Goal: Transaction & Acquisition: Purchase product/service

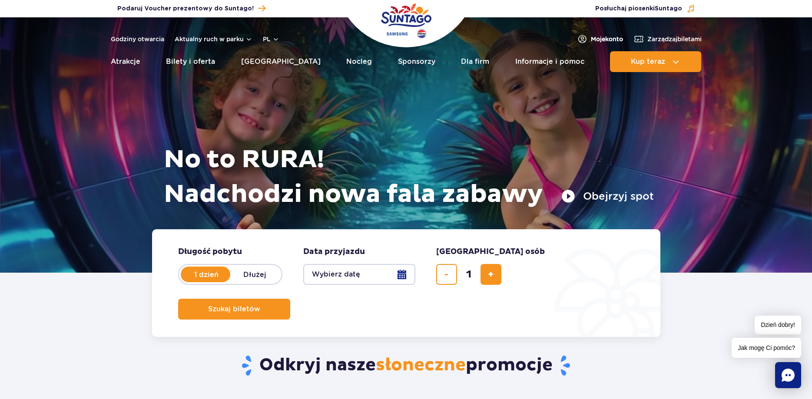
click at [602, 42] on span "Moje konto" at bounding box center [607, 39] width 32 height 9
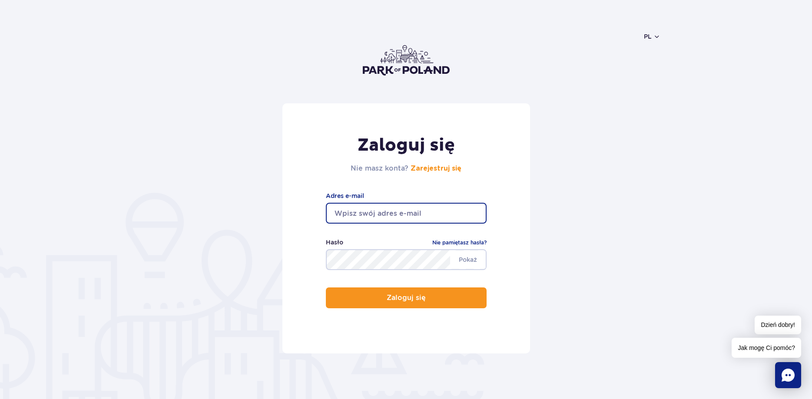
click at [442, 216] on input "email" at bounding box center [406, 213] width 161 height 21
type input "piotr.policht.pp@gmail.com"
click at [473, 257] on span "Pokaż" at bounding box center [468, 260] width 36 height 18
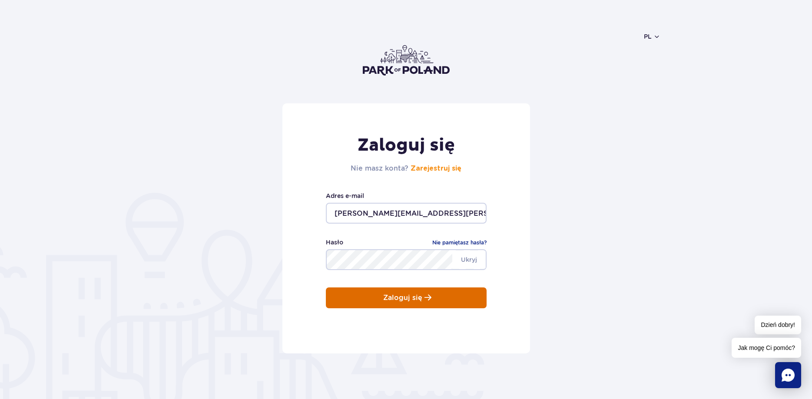
click at [400, 299] on p "Zaloguj się" at bounding box center [402, 298] width 39 height 8
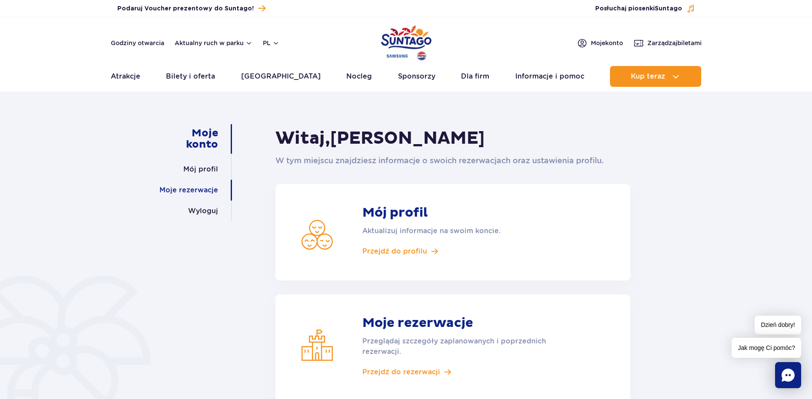
click at [192, 185] on link "Moje rezerwacje" at bounding box center [188, 190] width 59 height 21
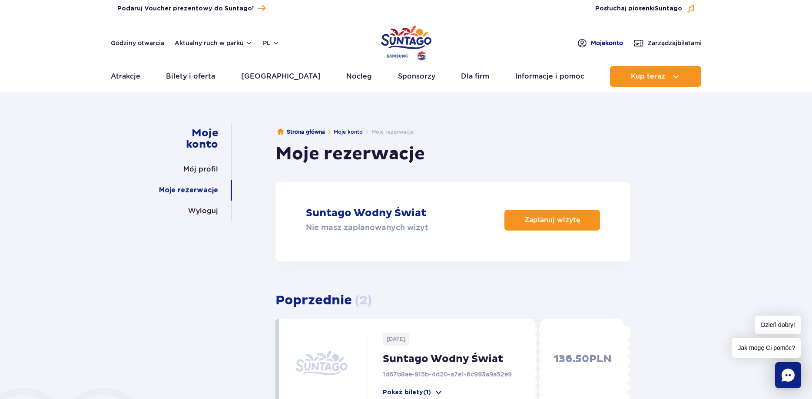
click at [597, 42] on span "Moje konto" at bounding box center [607, 43] width 32 height 9
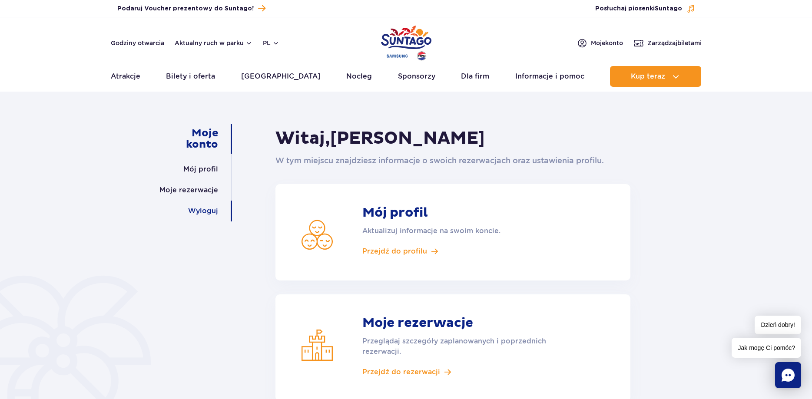
click at [203, 211] on link "Wyloguj" at bounding box center [203, 211] width 30 height 21
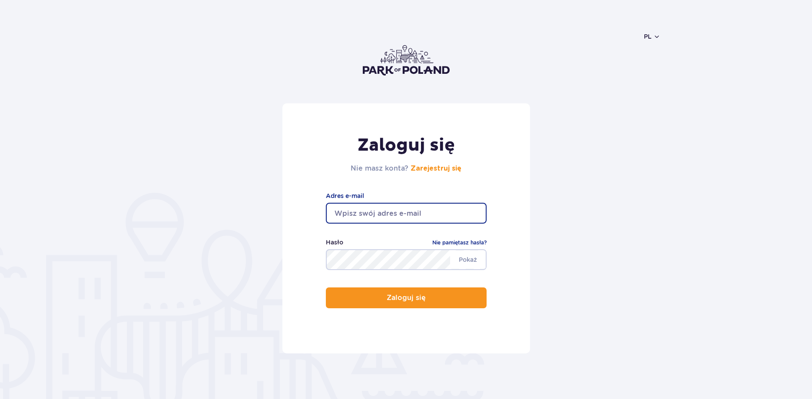
click at [417, 213] on input "email" at bounding box center [406, 213] width 161 height 21
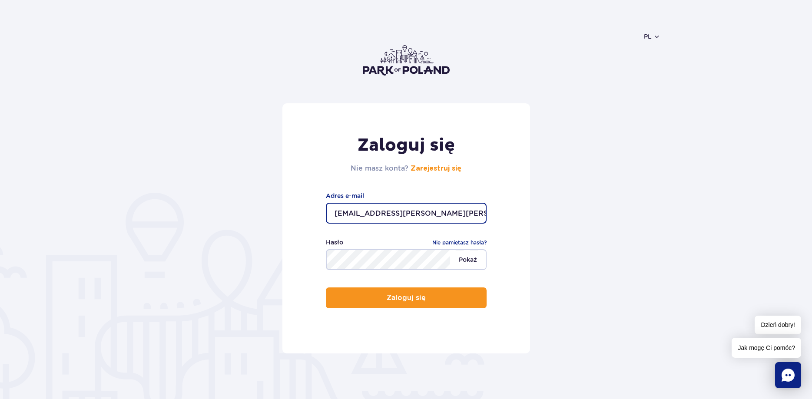
type input "[EMAIL_ADDRESS][PERSON_NAME][PERSON_NAME][DOMAIN_NAME]"
click at [464, 261] on span "Pokaż" at bounding box center [468, 260] width 36 height 18
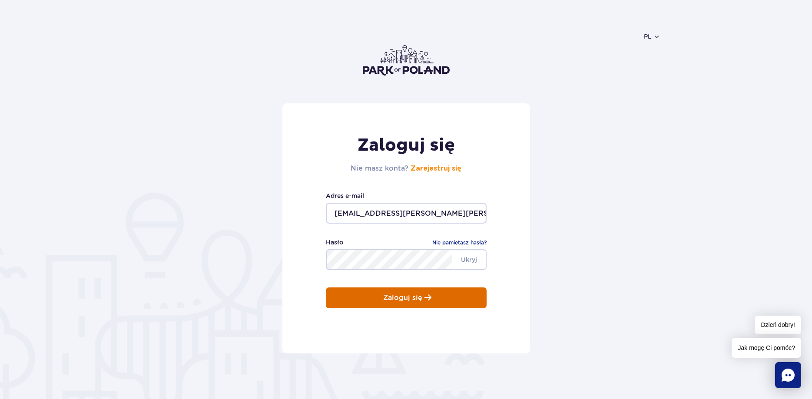
click at [405, 301] on p "Zaloguj się" at bounding box center [402, 298] width 39 height 8
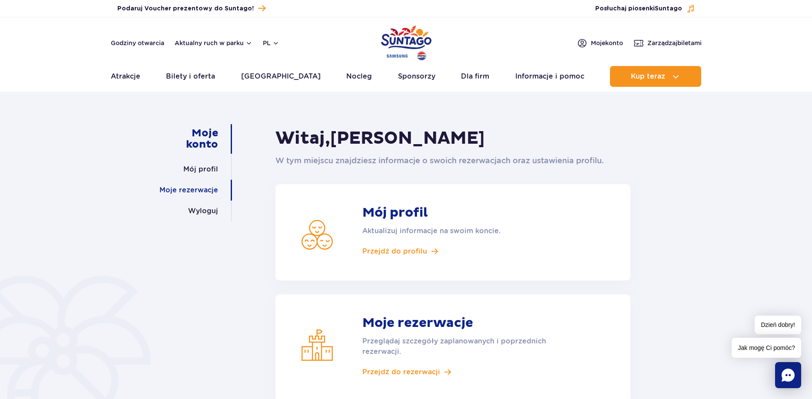
click at [196, 190] on link "Moje rezerwacje" at bounding box center [188, 190] width 59 height 21
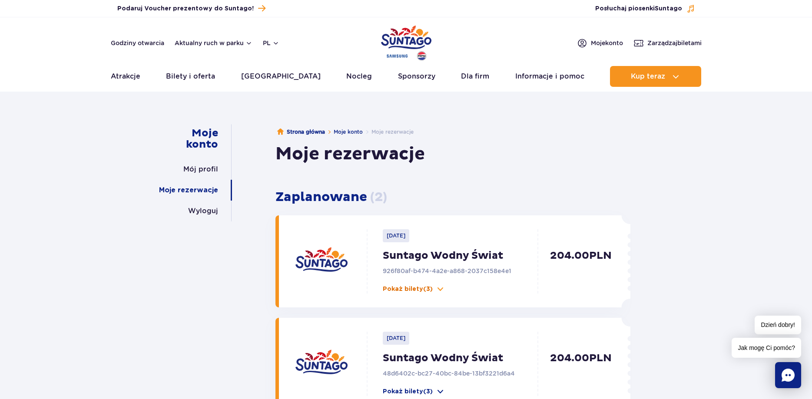
click at [439, 289] on span at bounding box center [440, 289] width 9 height 9
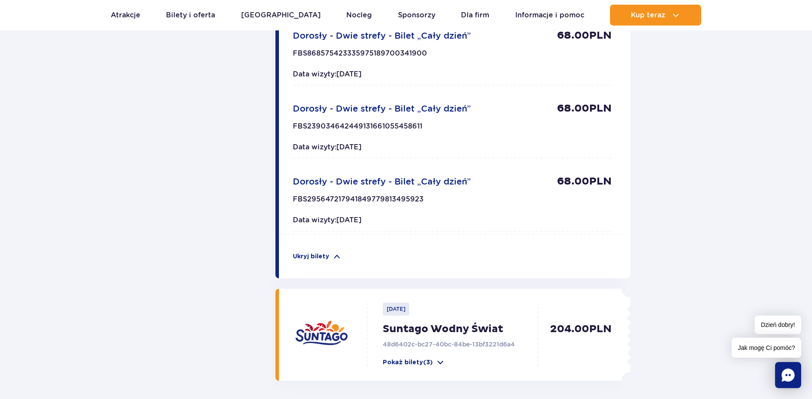
scroll to position [354, 0]
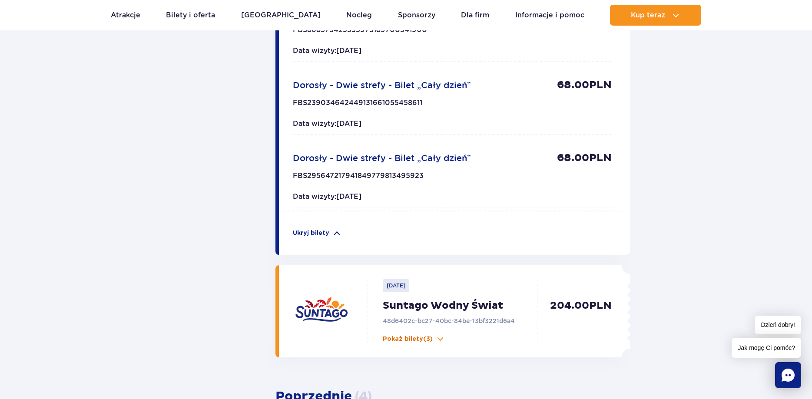
click at [443, 337] on span at bounding box center [440, 339] width 9 height 9
click at [442, 340] on span at bounding box center [440, 339] width 9 height 9
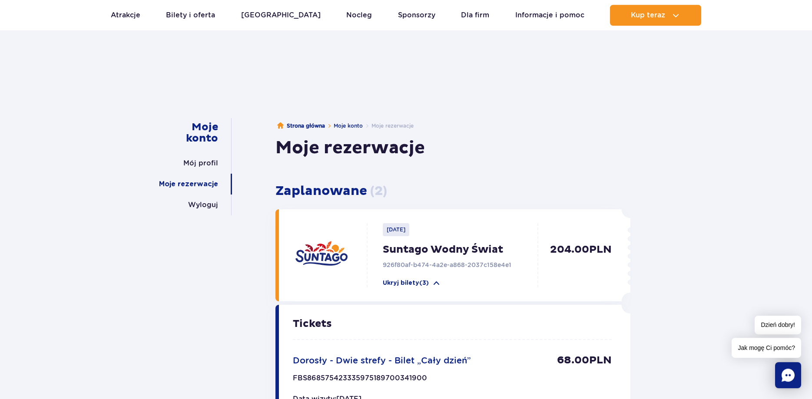
scroll to position [0, 0]
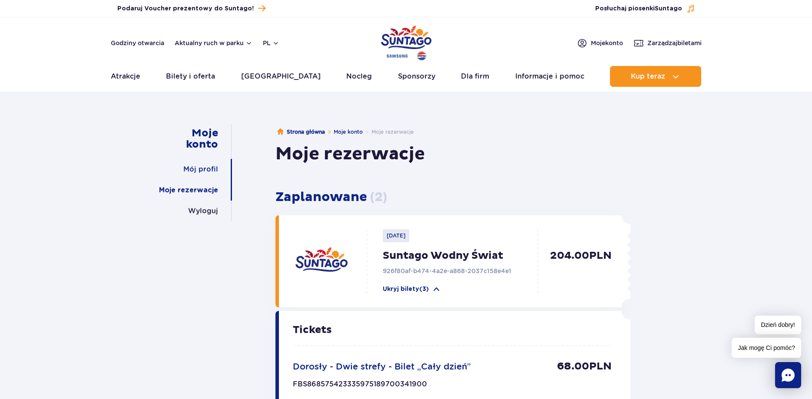
click at [202, 173] on link "Mój profil" at bounding box center [200, 169] width 35 height 21
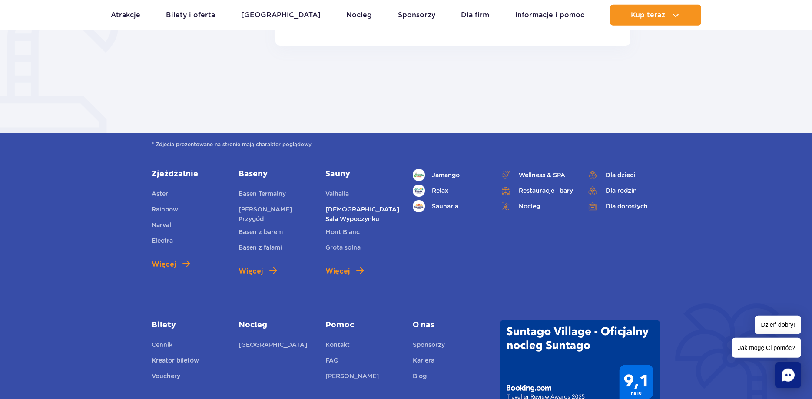
scroll to position [842, 0]
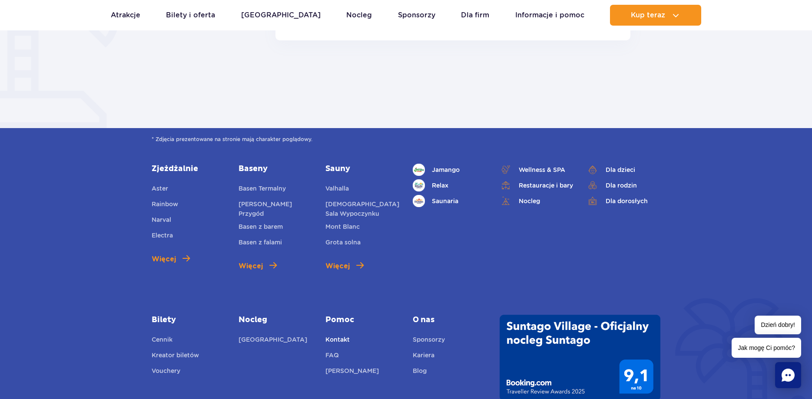
click at [336, 335] on link "Kontakt" at bounding box center [337, 341] width 24 height 12
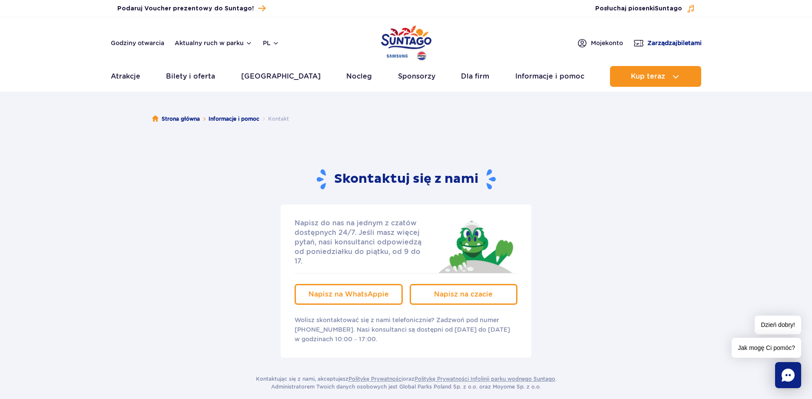
click at [670, 43] on span "Zarządzaj biletami" at bounding box center [674, 43] width 54 height 9
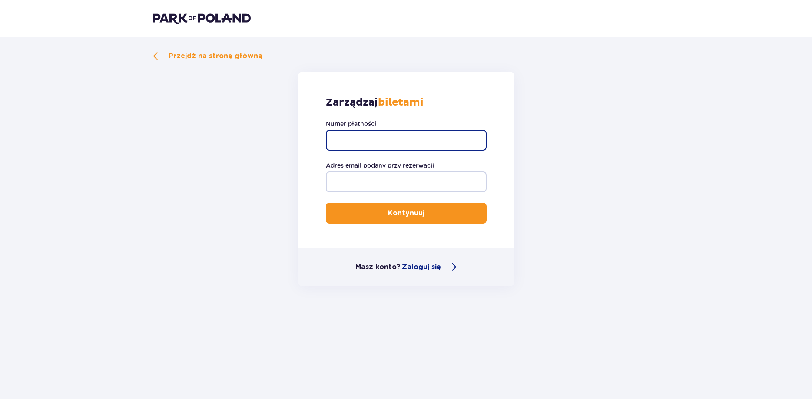
click at [432, 137] on input "Numer płatności" at bounding box center [406, 140] width 161 height 21
drag, startPoint x: 477, startPoint y: 142, endPoint x: 270, endPoint y: 119, distance: 208.5
click at [298, 119] on div "Zarządzaj biletami Numer płatności magda.woycicka.policht@gmail.com Adres email…" at bounding box center [406, 179] width 216 height 215
click at [345, 139] on input "[EMAIL_ADDRESS][PERSON_NAME][PERSON_NAME][DOMAIN_NAME]" at bounding box center [406, 140] width 161 height 21
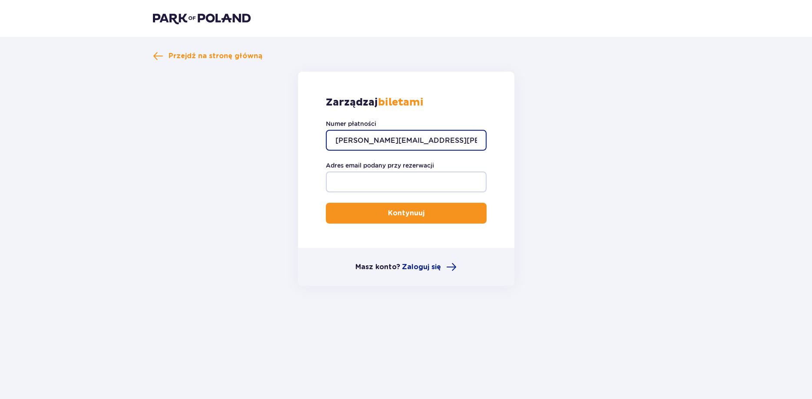
click at [475, 144] on input "[EMAIL_ADDRESS][PERSON_NAME][PERSON_NAME][DOMAIN_NAME]" at bounding box center [406, 140] width 161 height 21
type input "m"
type input "0140006778441276"
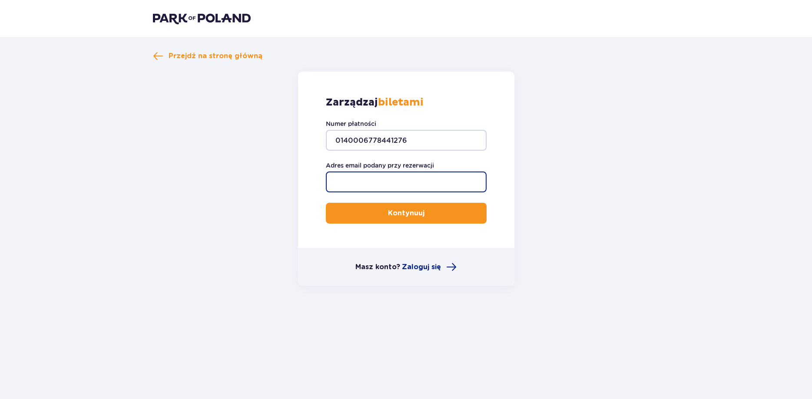
click at [408, 183] on input "Adres email podany przy rezerwacji" at bounding box center [406, 182] width 161 height 21
type input "[EMAIL_ADDRESS][PERSON_NAME][PERSON_NAME][DOMAIN_NAME]"
click at [404, 213] on p "Kontynuuj" at bounding box center [406, 213] width 36 height 10
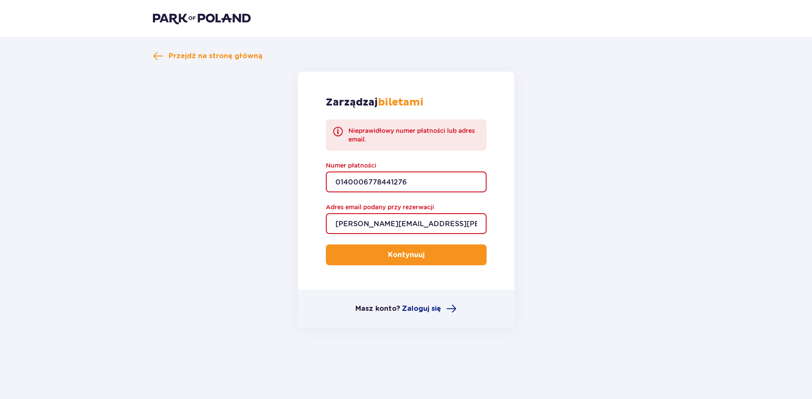
drag, startPoint x: 433, startPoint y: 182, endPoint x: 273, endPoint y: 184, distance: 160.7
click at [326, 184] on input "0140006778441276" at bounding box center [406, 182] width 161 height 21
click at [427, 175] on input "0140006778441276" at bounding box center [406, 182] width 161 height 21
type input "0"
click at [326, 245] on button "Kontynuuj" at bounding box center [406, 255] width 161 height 21
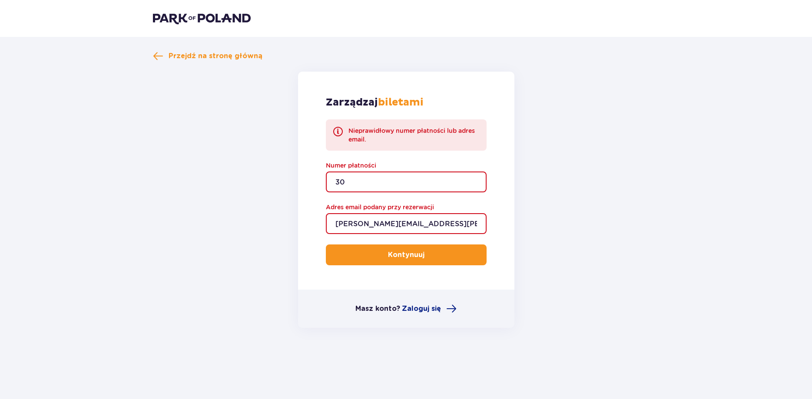
type input "3"
click at [422, 308] on span "Zaloguj się" at bounding box center [421, 309] width 39 height 10
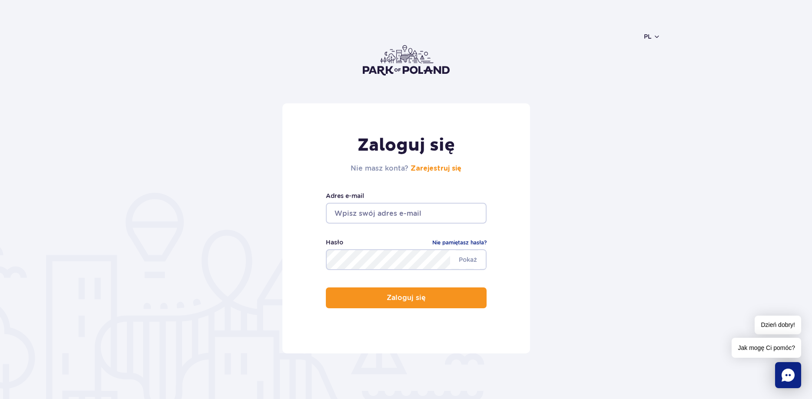
click at [435, 211] on input "email" at bounding box center [406, 213] width 161 height 21
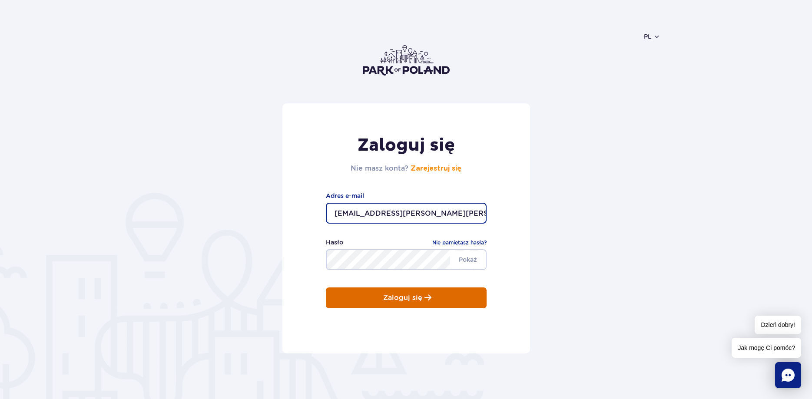
type input "[EMAIL_ADDRESS][PERSON_NAME][PERSON_NAME][DOMAIN_NAME]"
click at [414, 297] on p "Zaloguj się" at bounding box center [402, 298] width 39 height 8
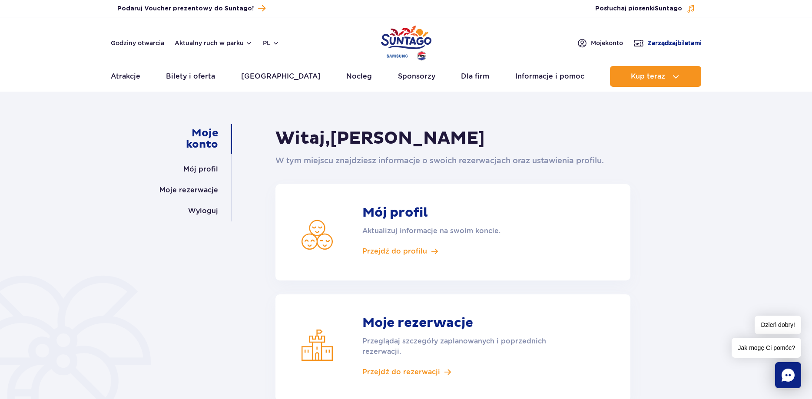
click at [675, 43] on span "Zarządzaj biletami" at bounding box center [674, 43] width 54 height 9
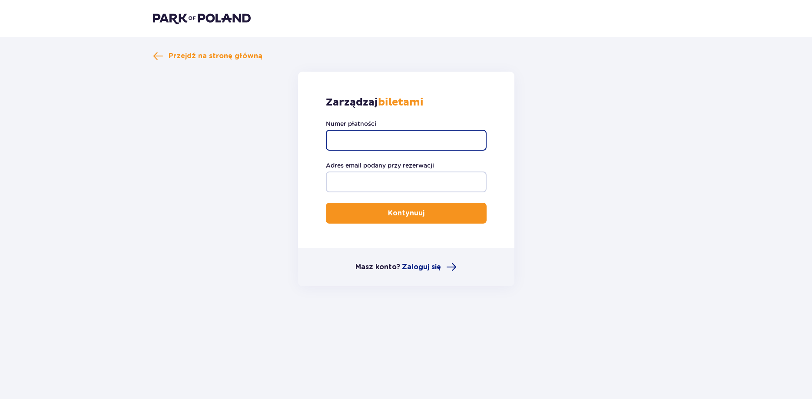
click at [400, 147] on input "Numer płatności" at bounding box center [406, 140] width 161 height 21
paste input "TR-VRC-ENDB4WX"
type input "TR-VRC-ENDB4WX"
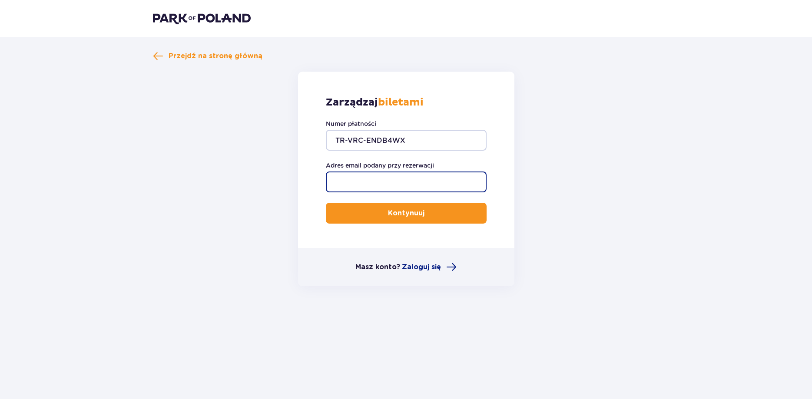
click at [394, 186] on input "Adres email podany przy rezerwacji" at bounding box center [406, 182] width 161 height 21
type input "[EMAIL_ADDRESS][PERSON_NAME][PERSON_NAME][DOMAIN_NAME]"
click at [400, 211] on p "Kontynuuj" at bounding box center [406, 213] width 36 height 10
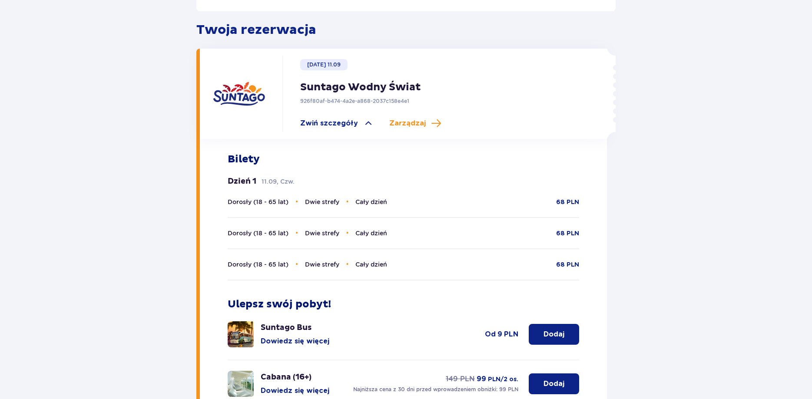
scroll to position [222, 0]
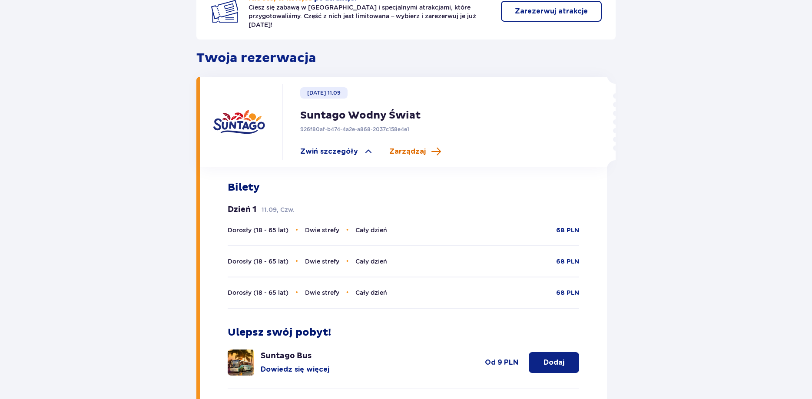
click at [411, 147] on span "Zarządzaj" at bounding box center [407, 152] width 36 height 10
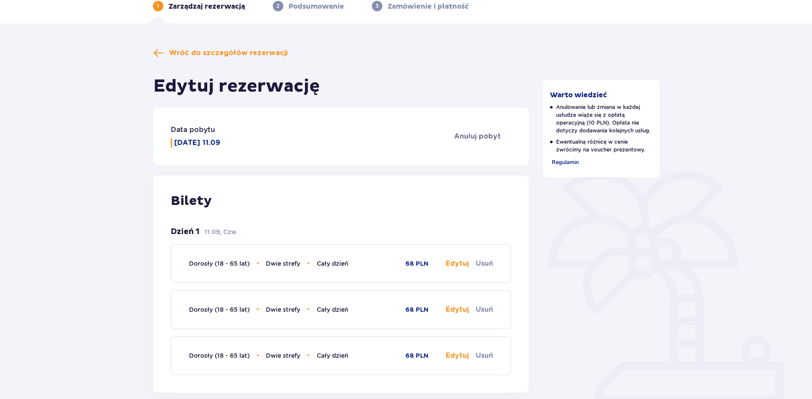
scroll to position [89, 0]
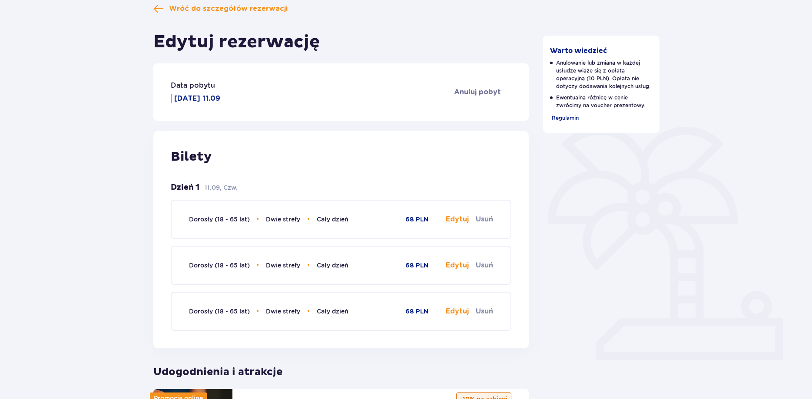
click at [460, 218] on button "Edytuj" at bounding box center [457, 220] width 23 height 10
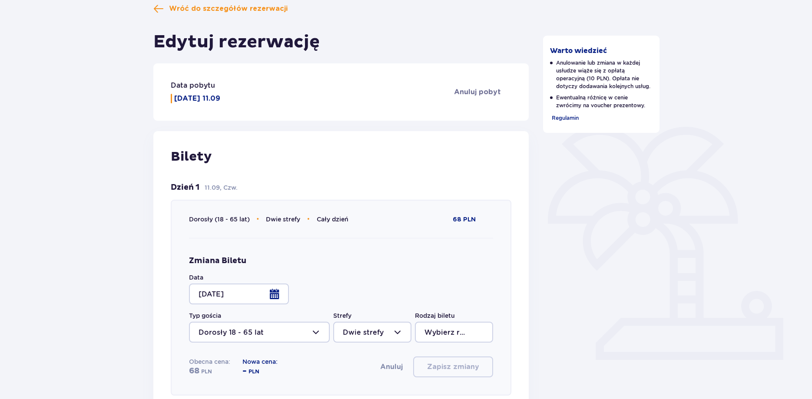
type input "Cały dzień"
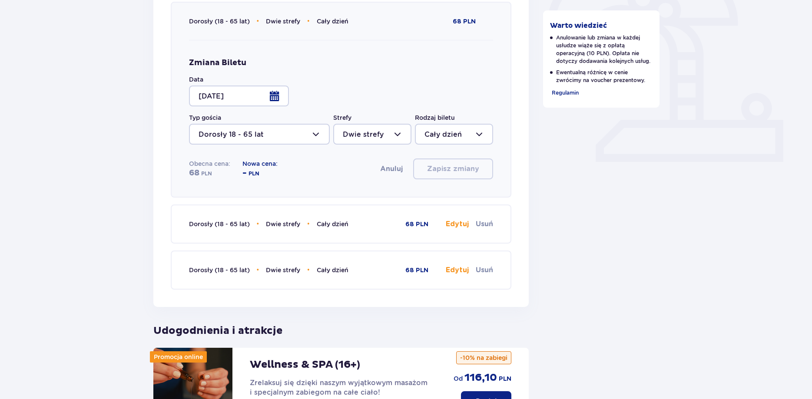
scroll to position [310, 0]
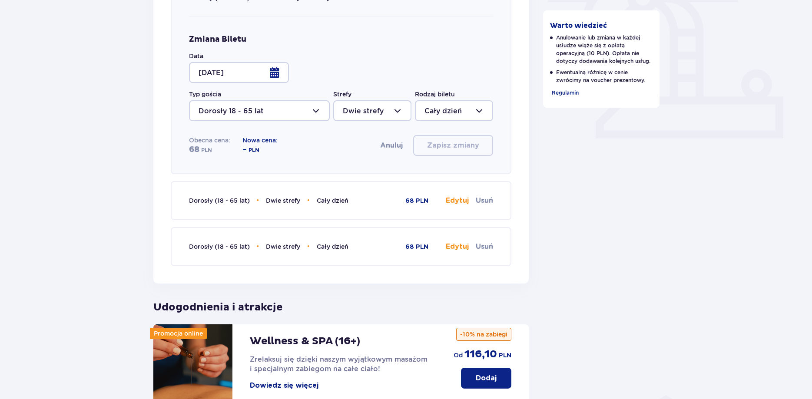
click at [390, 148] on button "Anuluj" at bounding box center [391, 146] width 23 height 10
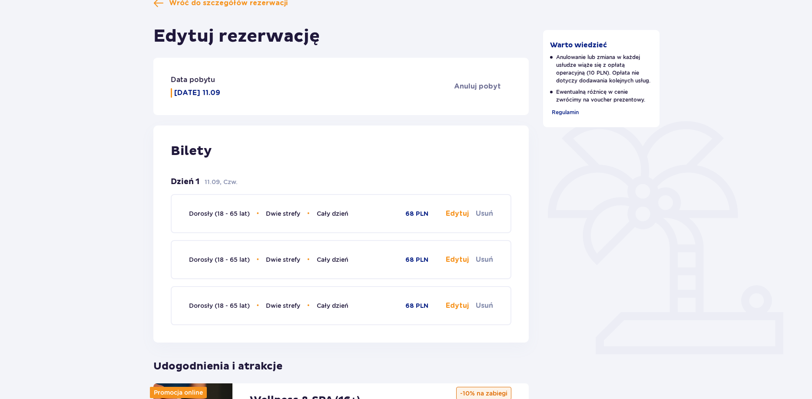
scroll to position [89, 0]
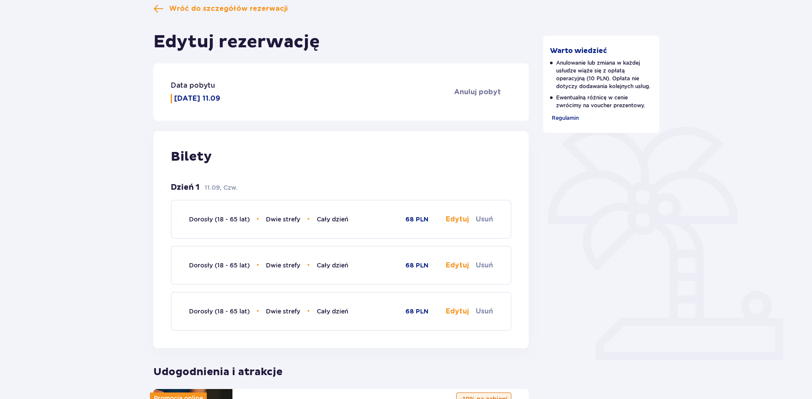
click at [486, 220] on button "Usuń" at bounding box center [484, 220] width 17 height 10
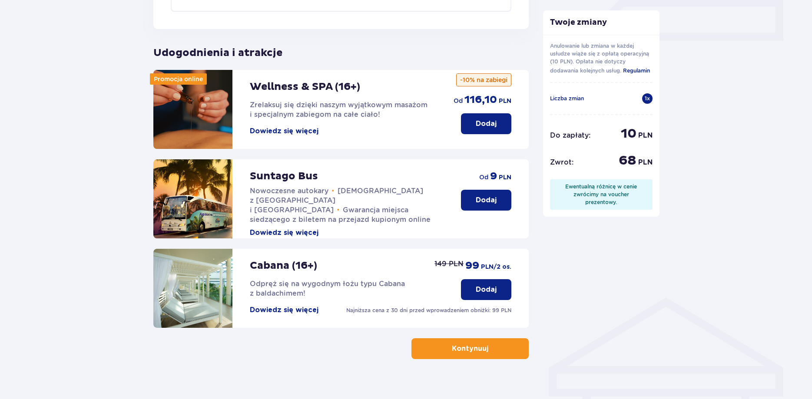
scroll to position [421, 0]
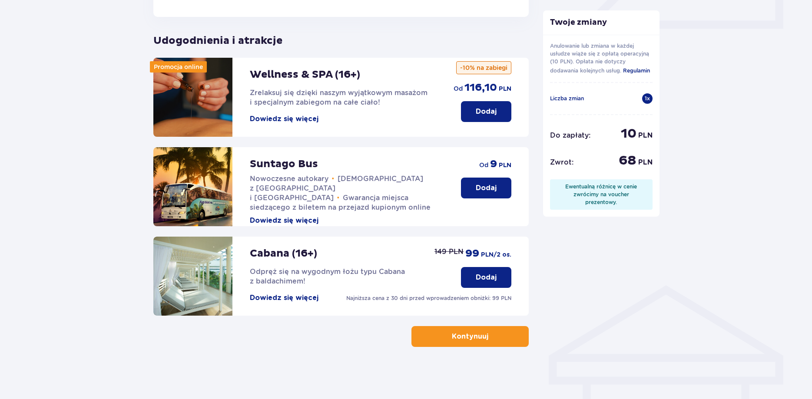
click at [466, 337] on p "Kontynuuj" at bounding box center [470, 337] width 36 height 10
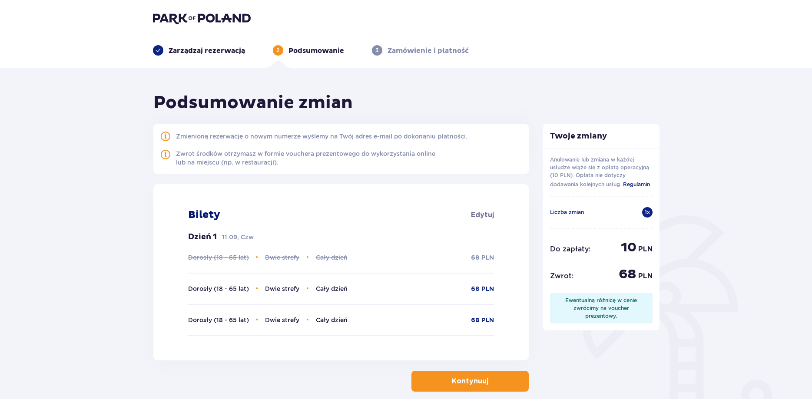
click at [464, 380] on p "Kontynuuj" at bounding box center [470, 382] width 36 height 10
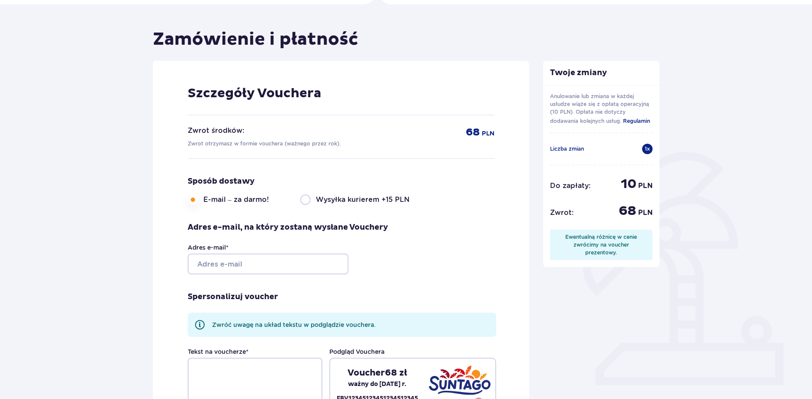
scroll to position [89, 0]
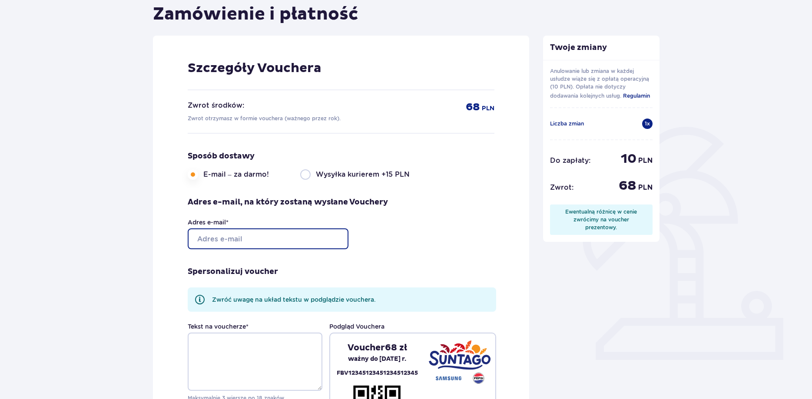
click at [266, 236] on input "Adres e-mail *" at bounding box center [268, 238] width 161 height 21
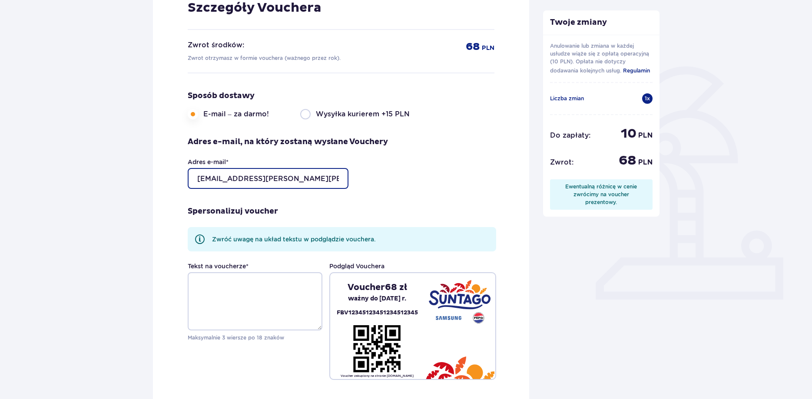
scroll to position [177, 0]
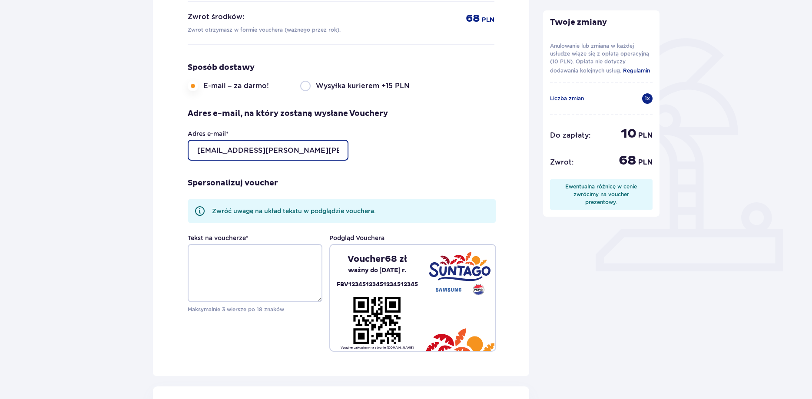
type input "[EMAIL_ADDRESS][PERSON_NAME][PERSON_NAME][DOMAIN_NAME]"
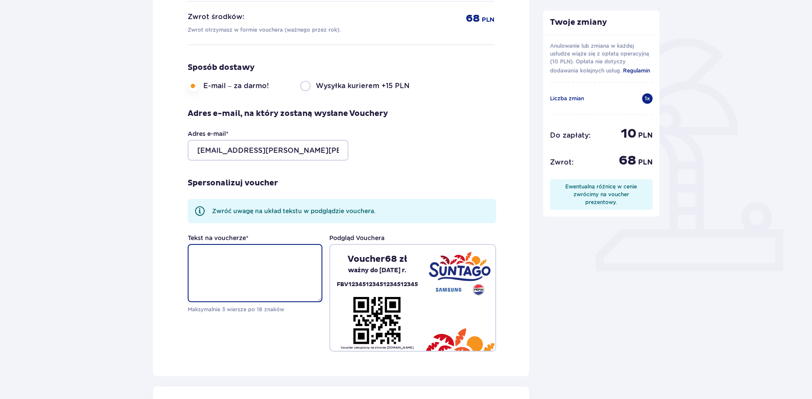
click at [277, 274] on textarea "Tekst na voucherze *" at bounding box center [255, 273] width 135 height 58
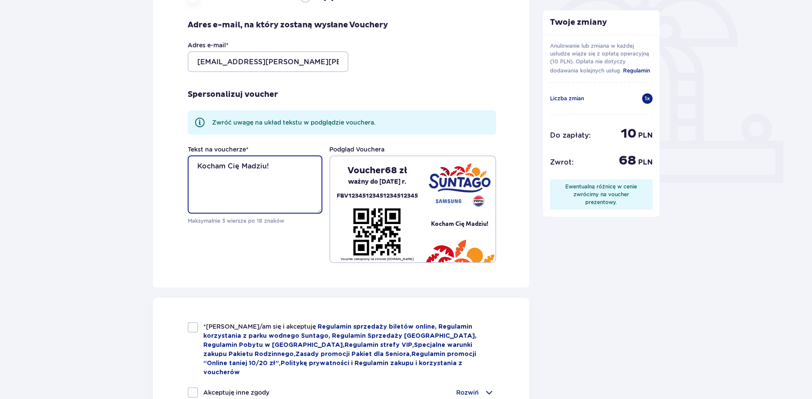
scroll to position [310, 0]
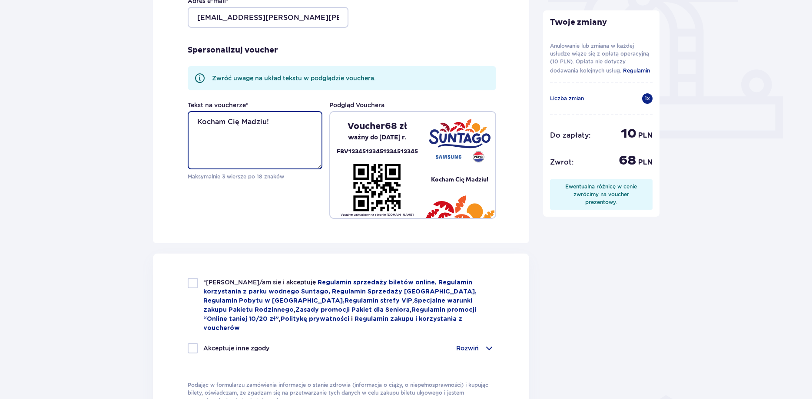
type textarea "Kocham Cię Madziu!"
click at [192, 281] on div at bounding box center [193, 283] width 10 height 10
checkbox input "true"
click at [490, 343] on span at bounding box center [489, 348] width 10 height 10
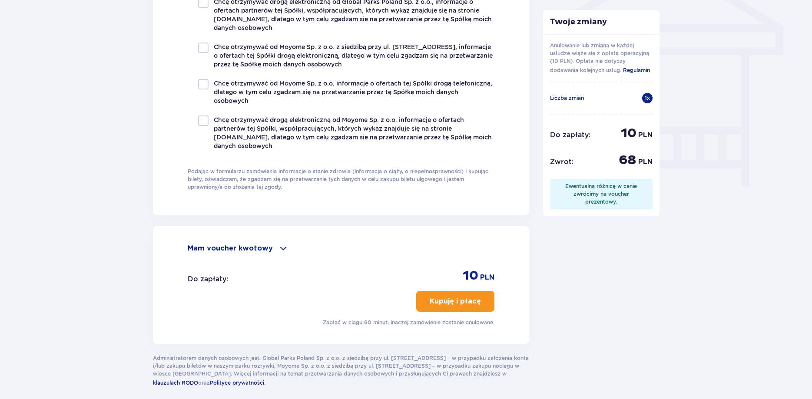
scroll to position [753, 0]
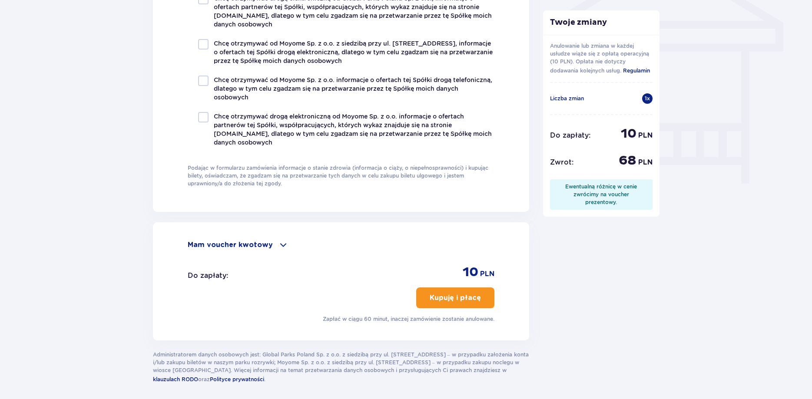
click at [456, 293] on p "Kupuję i płacę" at bounding box center [455, 298] width 51 height 10
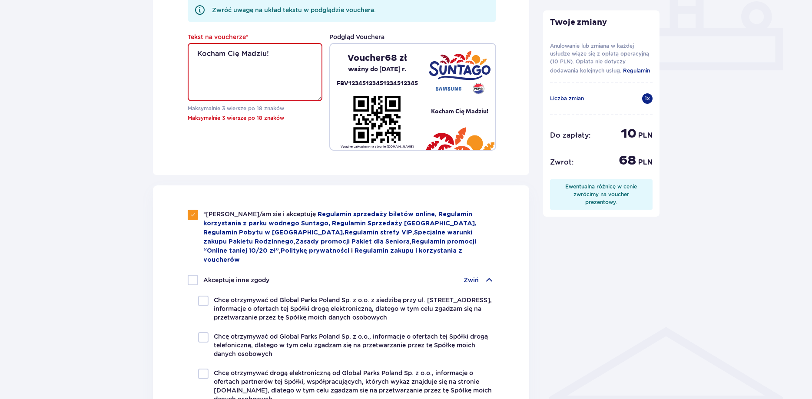
scroll to position [378, 0]
click at [281, 52] on textarea "Kocham Cię Madziu!" at bounding box center [255, 72] width 135 height 58
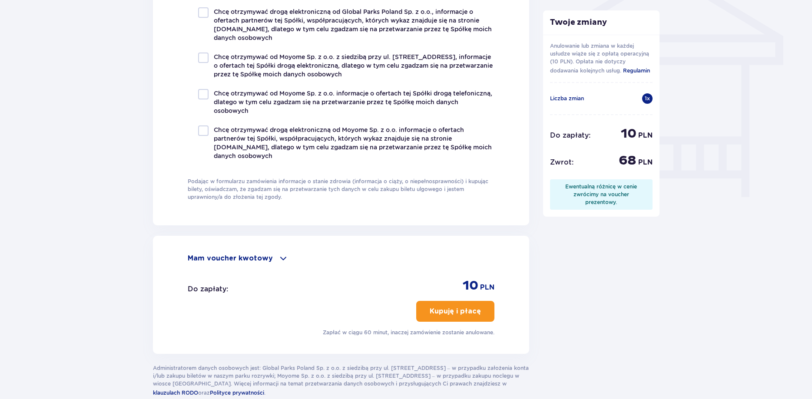
scroll to position [779, 0]
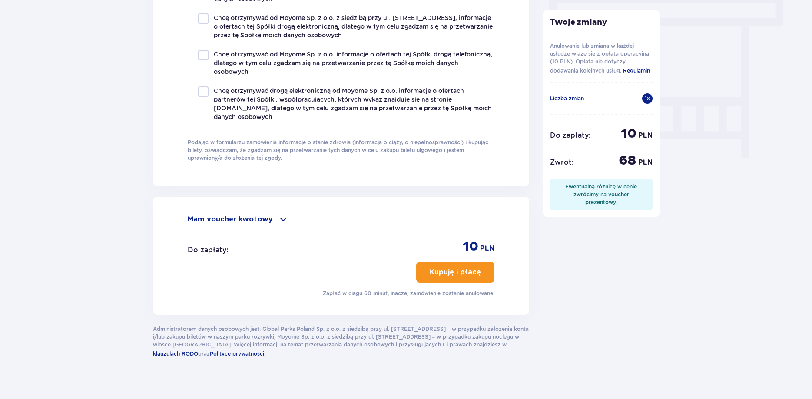
type textarea "Kocham Cię Madziu"
click at [459, 262] on button "Kupuję i płacę" at bounding box center [455, 272] width 78 height 21
